Goal: Task Accomplishment & Management: Manage account settings

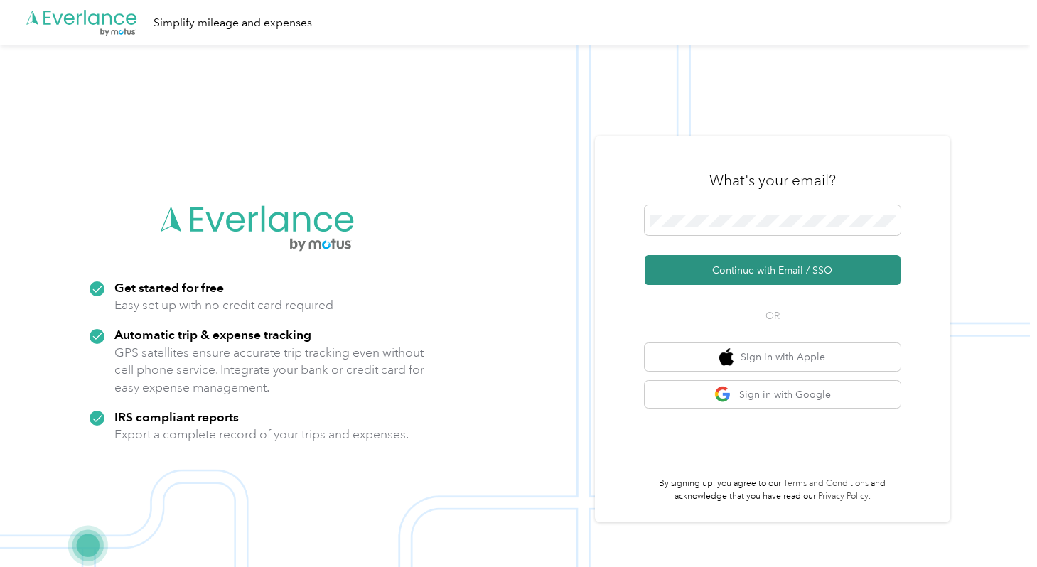
click at [775, 279] on button "Continue with Email / SSO" at bounding box center [772, 270] width 256 height 30
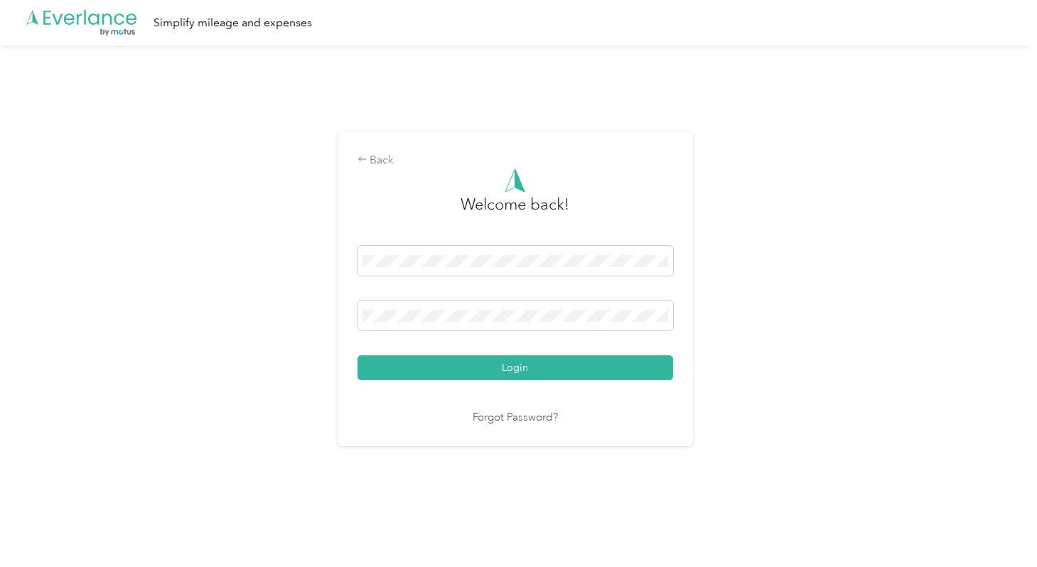
click at [342, 313] on div "Back Welcome back! Login Forgot Password?" at bounding box center [515, 289] width 355 height 314
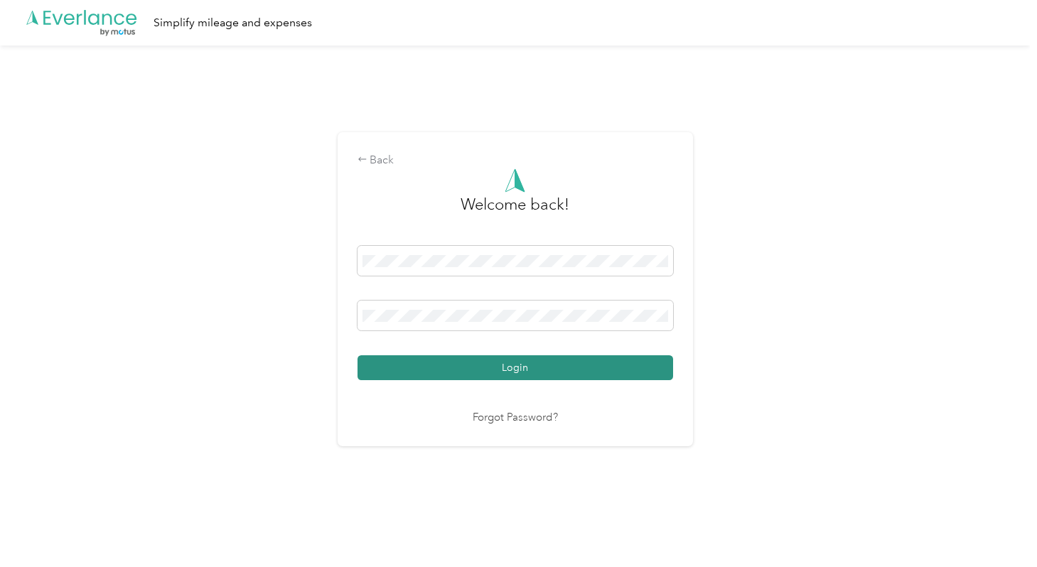
click at [554, 363] on button "Login" at bounding box center [514, 367] width 315 height 25
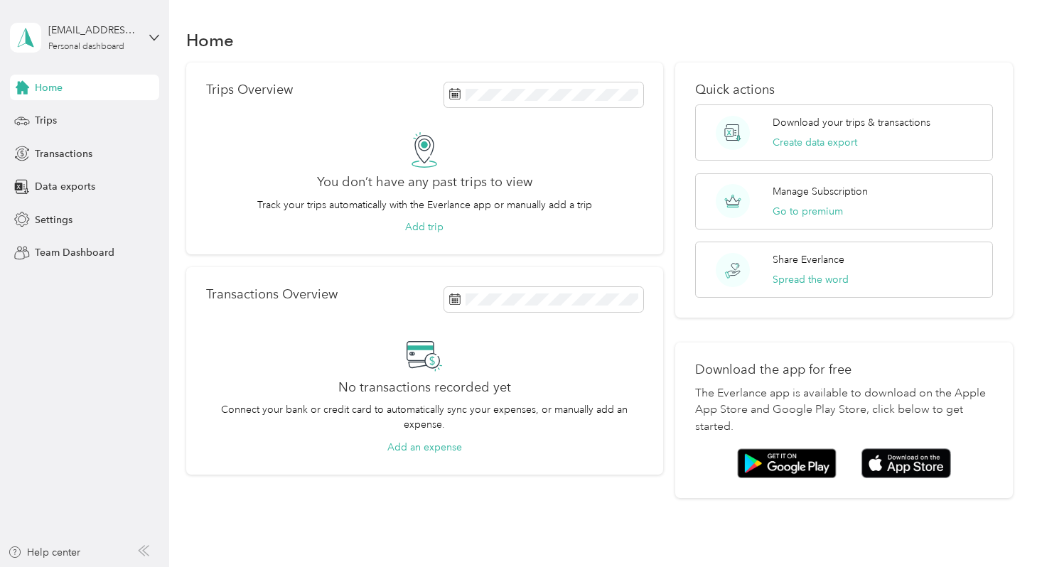
click at [64, 136] on div "Home Trips Transactions Data exports Settings Team Dashboard" at bounding box center [84, 170] width 149 height 191
click at [63, 126] on div "Trips" at bounding box center [84, 121] width 149 height 26
click at [822, 195] on p "Manage Subscription" at bounding box center [819, 191] width 95 height 15
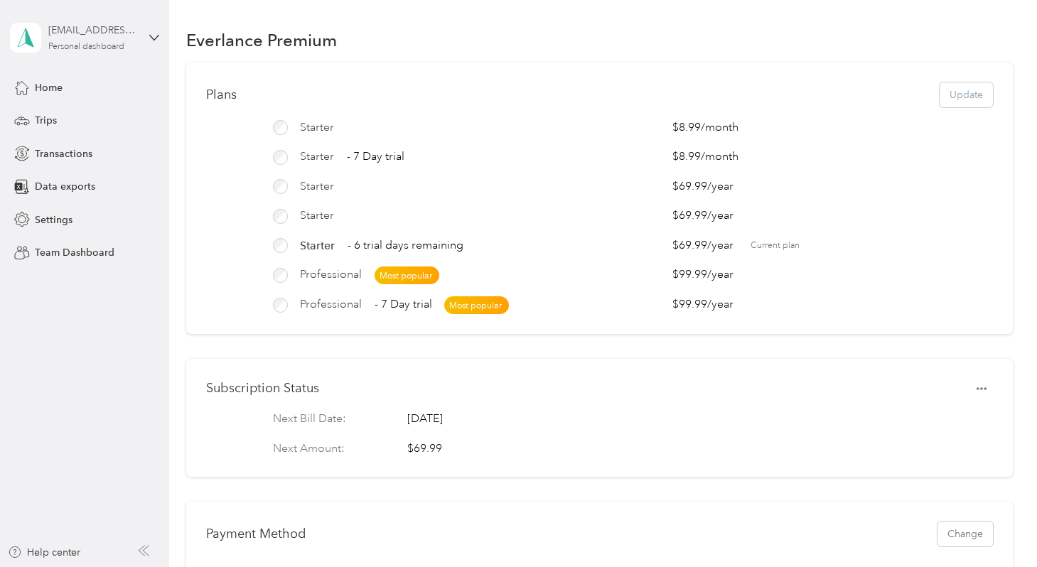
click at [108, 36] on div "[EMAIL_ADDRESS][DOMAIN_NAME]" at bounding box center [92, 30] width 89 height 15
click at [146, 80] on div "You’re signed in as grace.austin@marcusmilllichap.com Log out" at bounding box center [159, 99] width 299 height 80
click at [55, 85] on span "Home" at bounding box center [49, 87] width 28 height 15
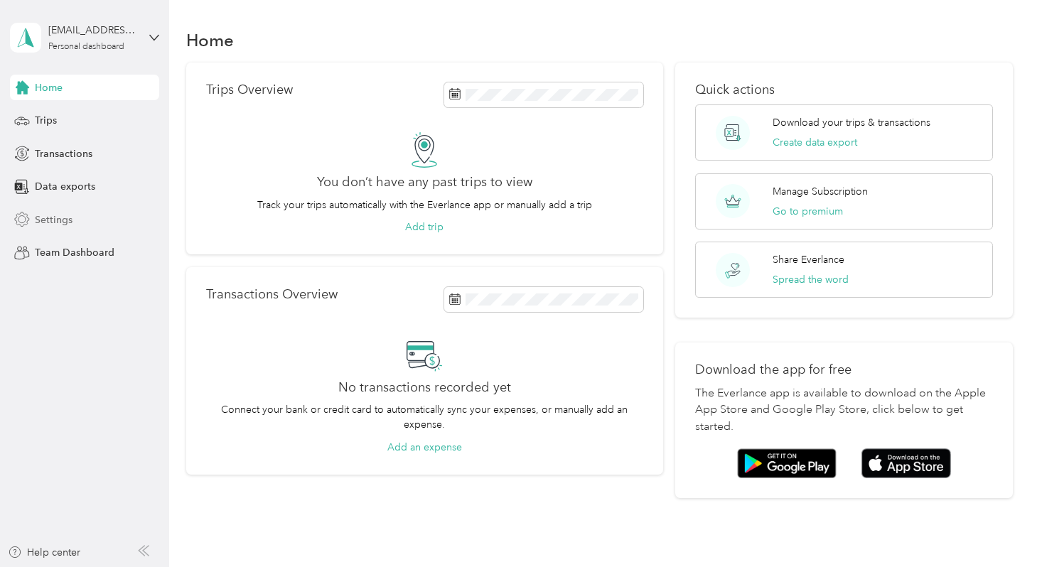
click at [107, 215] on div "Settings" at bounding box center [84, 220] width 149 height 26
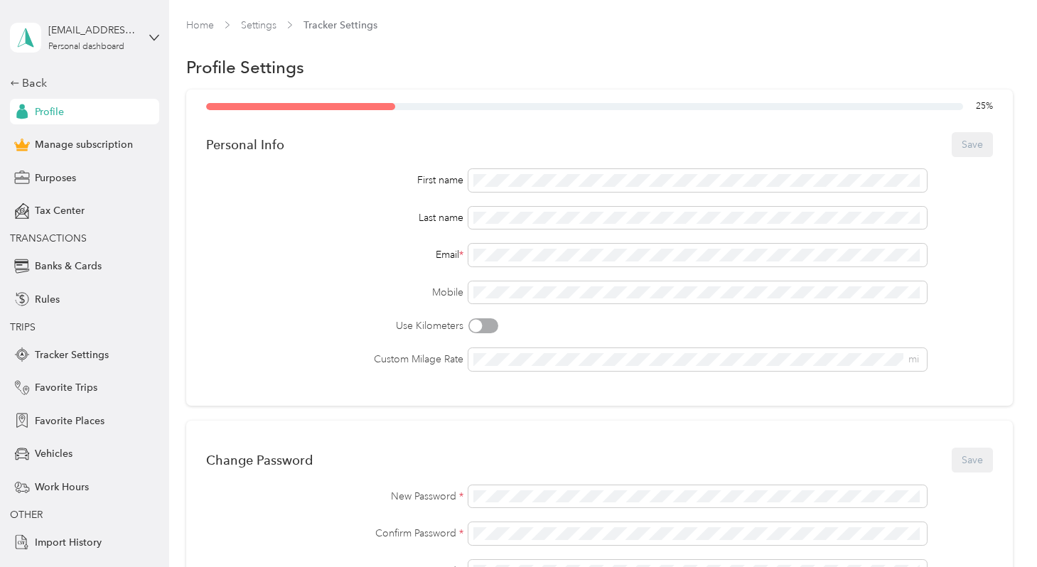
click at [356, 216] on div "Last name" at bounding box center [334, 217] width 257 height 15
click at [37, 80] on div "Back" at bounding box center [81, 83] width 142 height 17
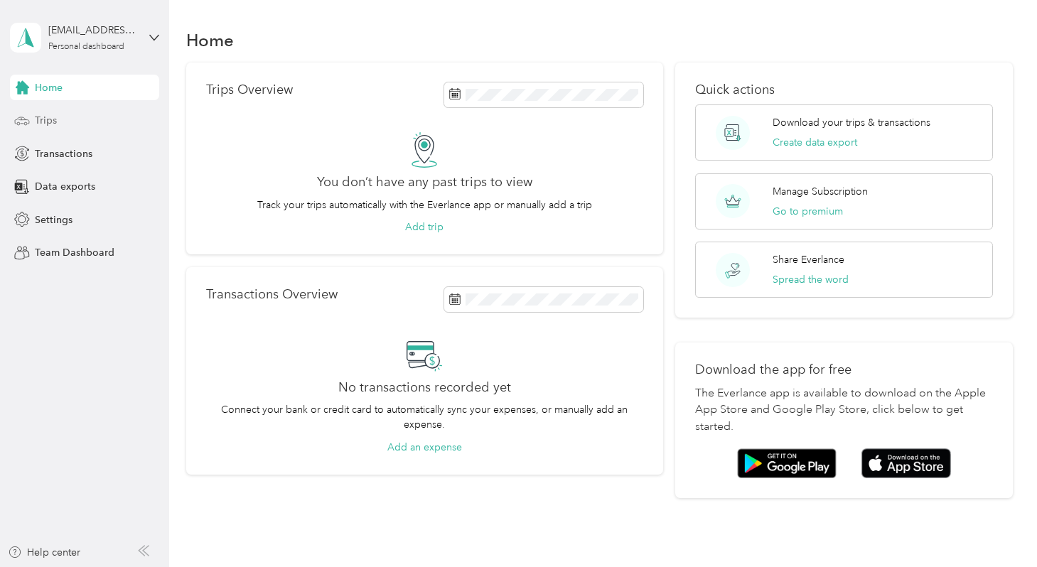
click at [57, 113] on div "Trips" at bounding box center [84, 121] width 149 height 26
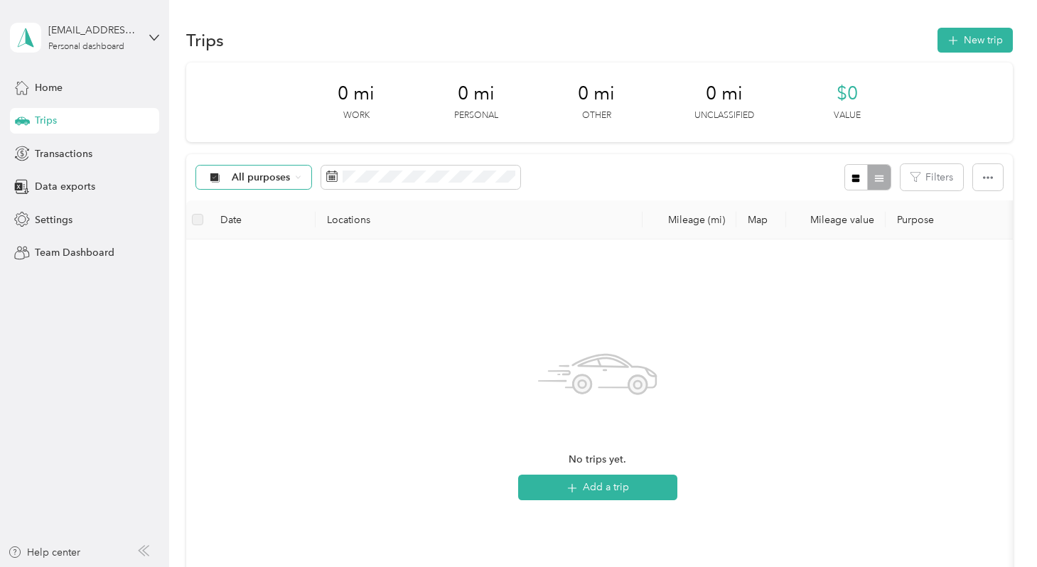
click at [295, 175] on icon at bounding box center [298, 177] width 6 height 6
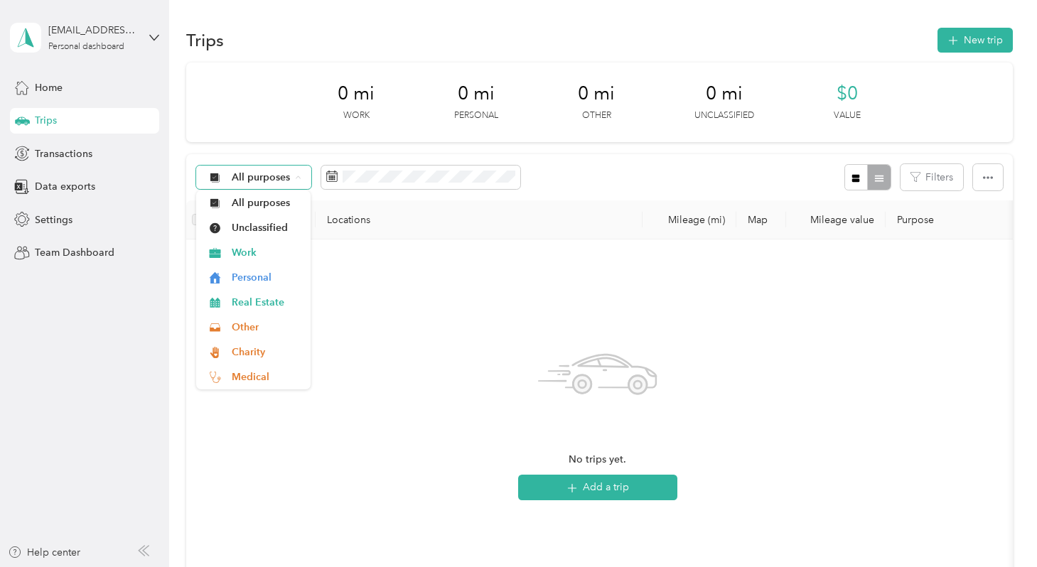
click at [295, 175] on icon at bounding box center [298, 177] width 6 height 6
